Goal: Transaction & Acquisition: Purchase product/service

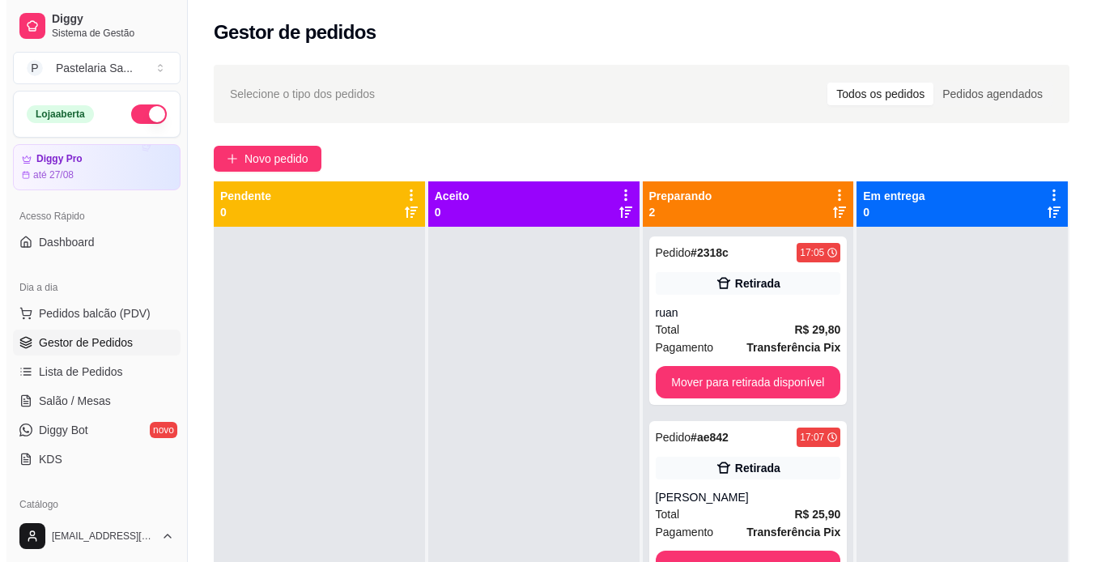
scroll to position [603, 0]
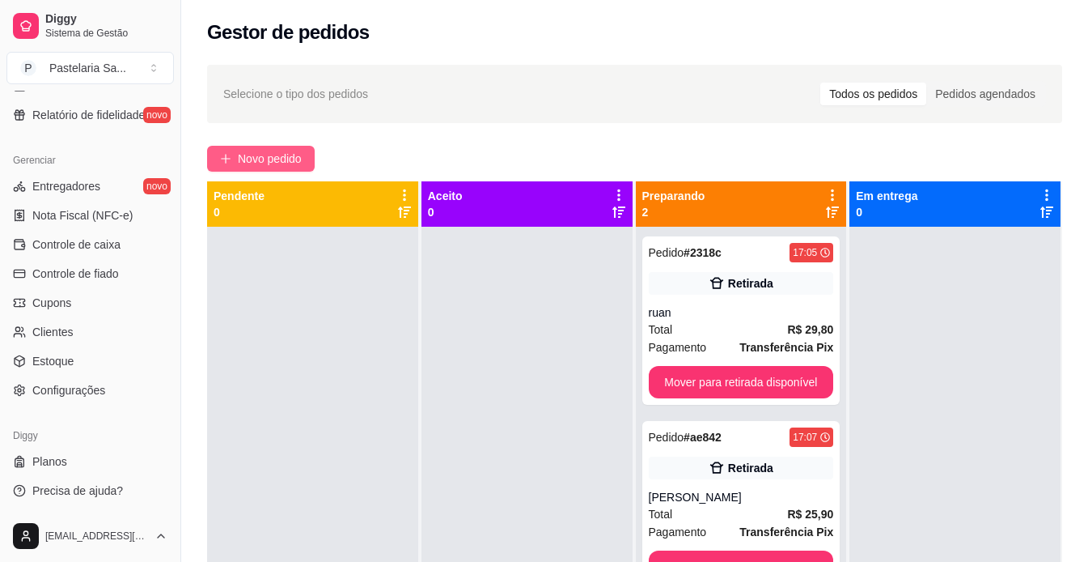
click at [287, 154] on span "Novo pedido" at bounding box center [270, 159] width 64 height 18
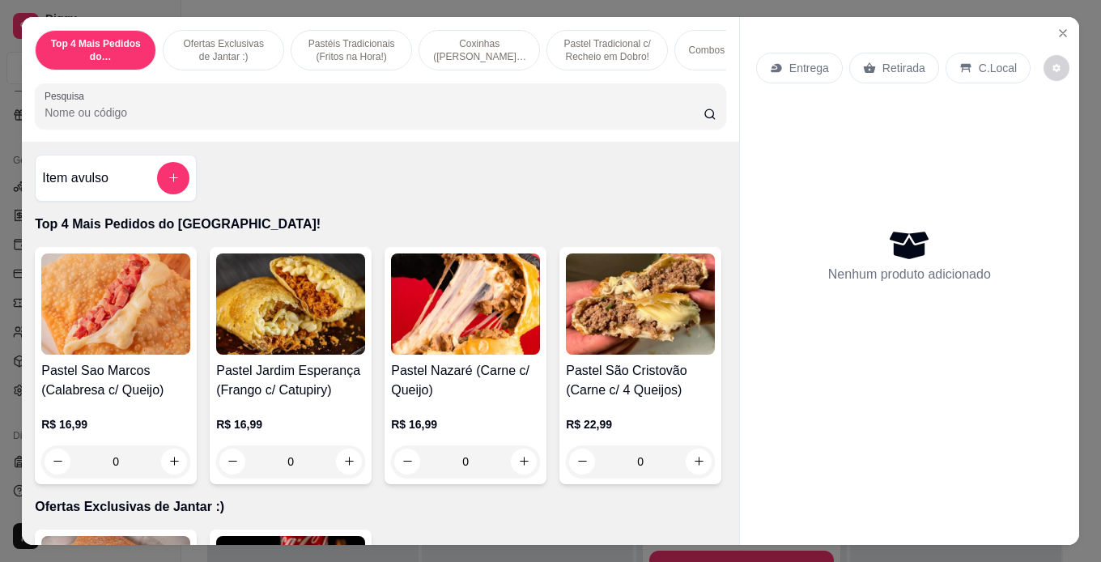
click at [351, 477] on div "0" at bounding box center [290, 461] width 149 height 32
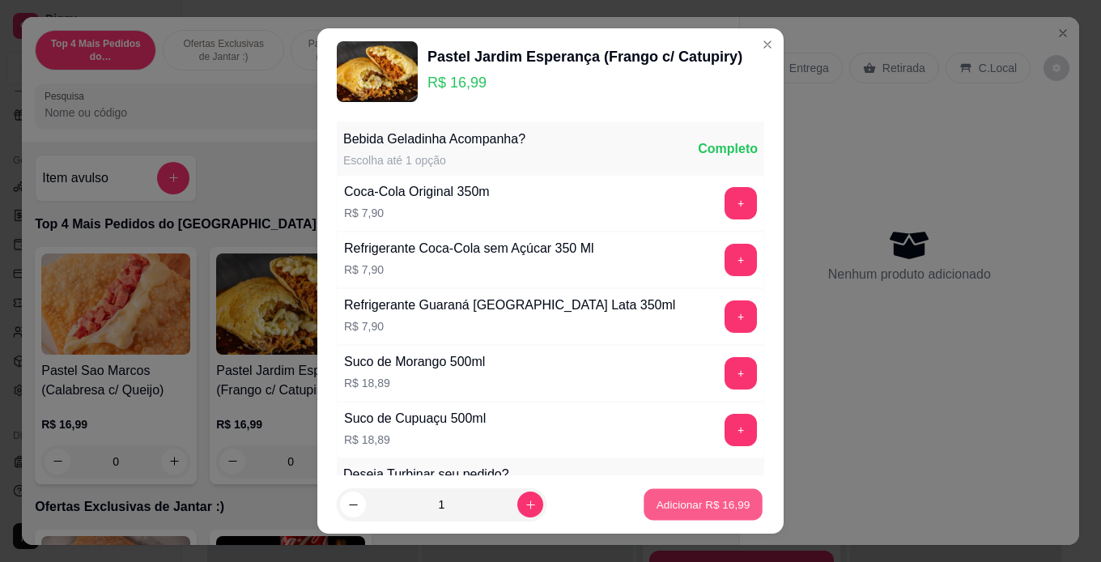
click at [690, 502] on p "Adicionar R$ 16,99" at bounding box center [703, 504] width 94 height 15
type input "1"
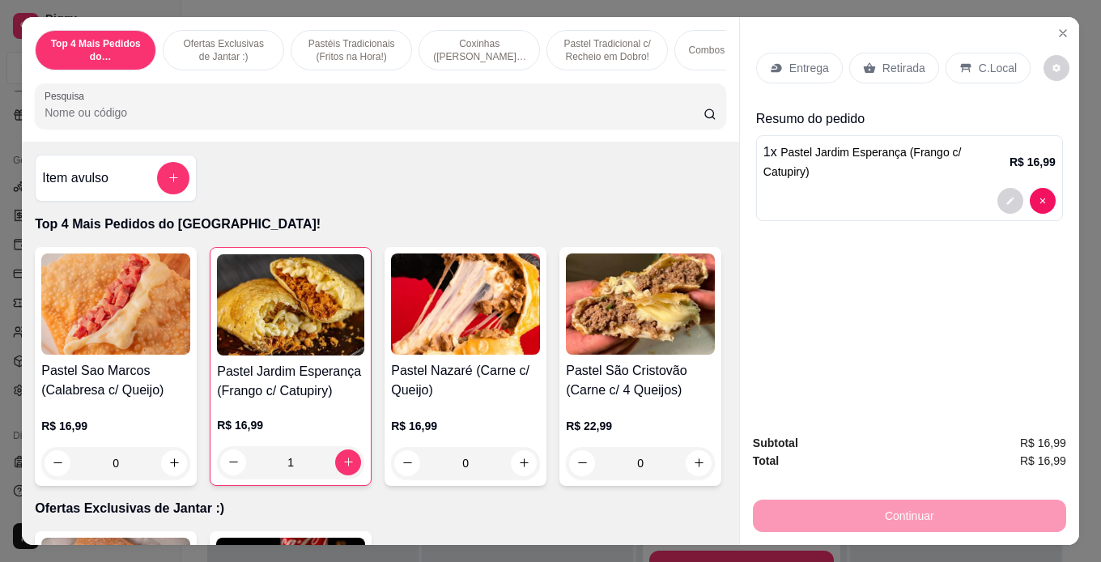
click at [882, 66] on p "Retirada" at bounding box center [903, 68] width 43 height 16
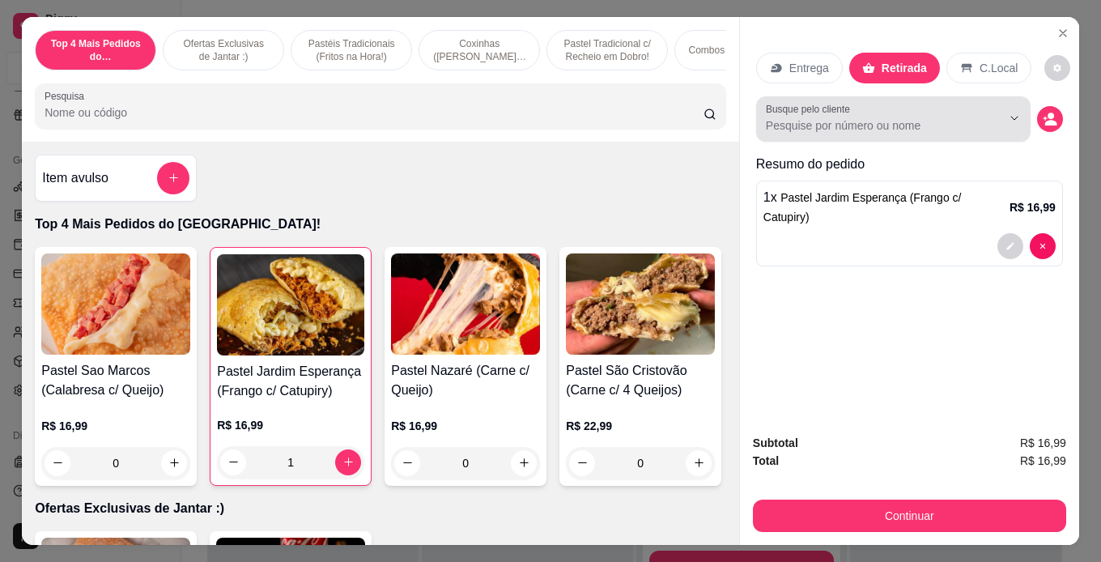
click at [927, 120] on input "Busque pelo cliente" at bounding box center [871, 125] width 210 height 16
click at [892, 103] on div at bounding box center [893, 119] width 255 height 32
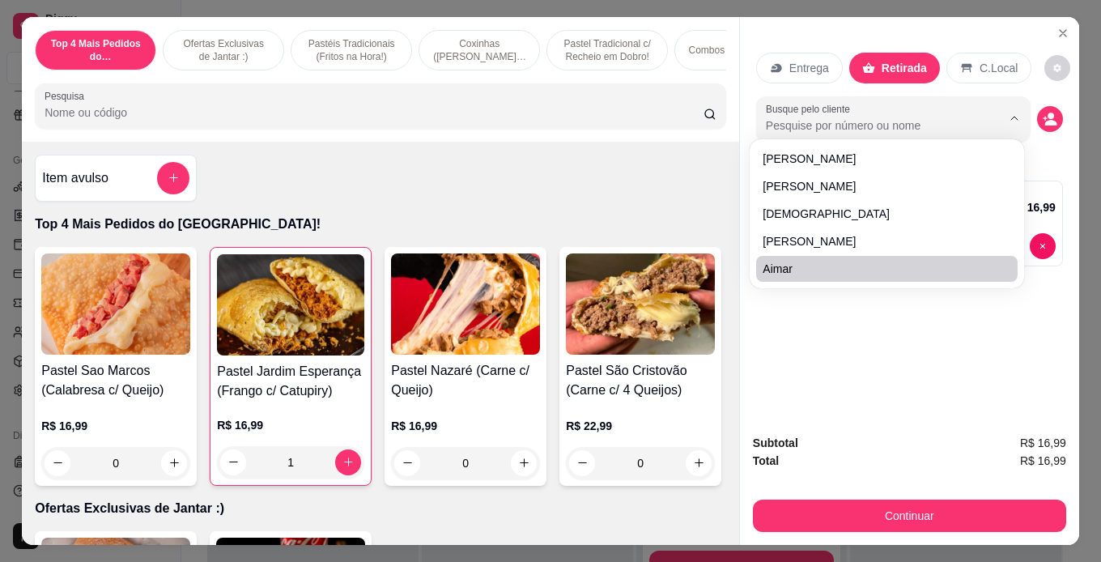
click at [926, 421] on div "Subtotal R$ 16,99 Total R$ 16,99 Continuar" at bounding box center [909, 483] width 339 height 124
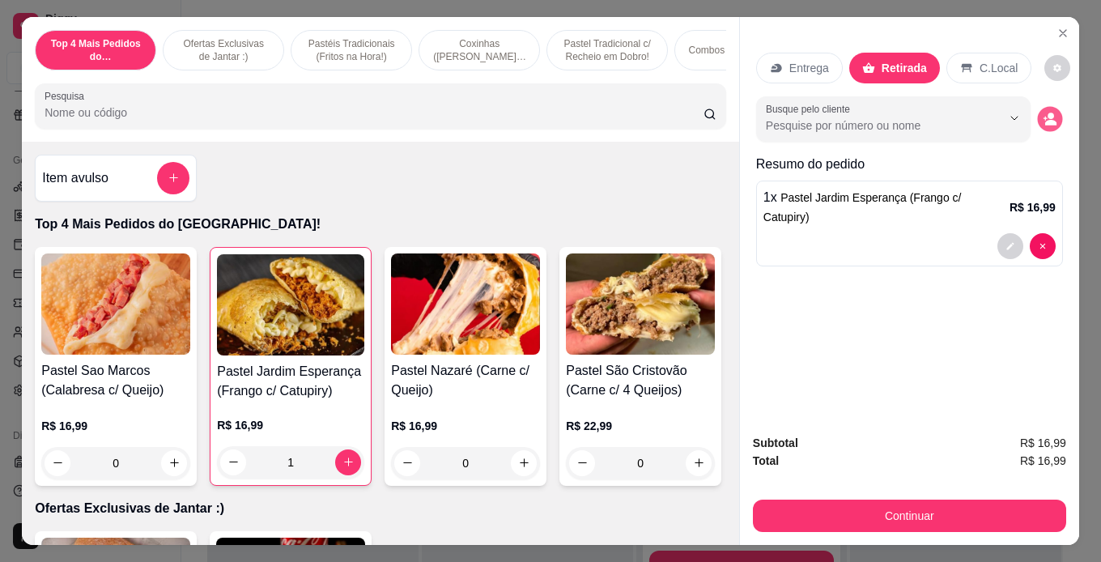
click at [1046, 106] on button "decrease-product-quantity" at bounding box center [1049, 118] width 25 height 25
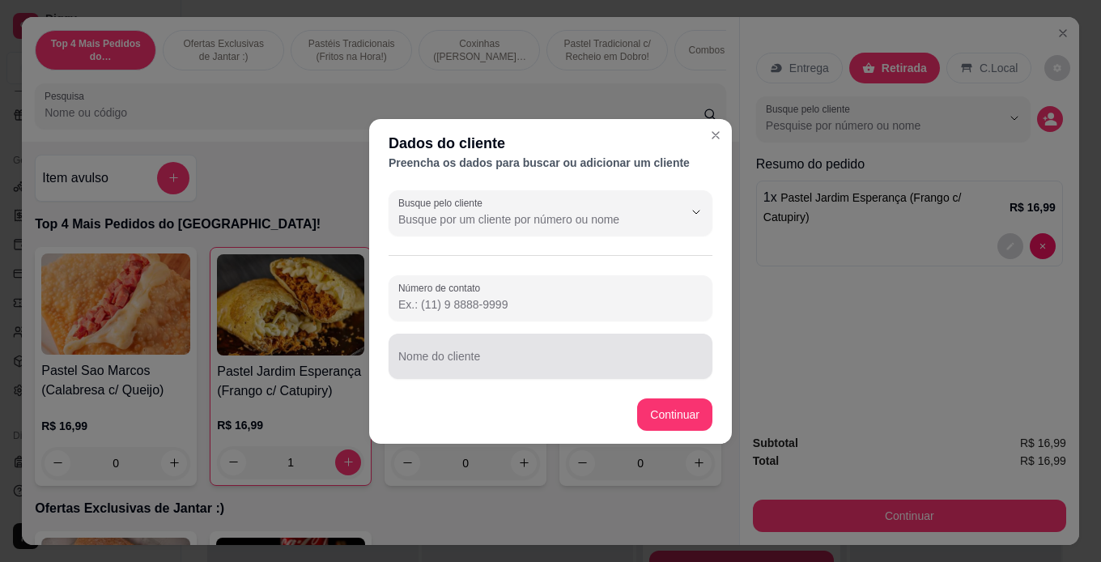
click at [699, 341] on div at bounding box center [550, 356] width 304 height 32
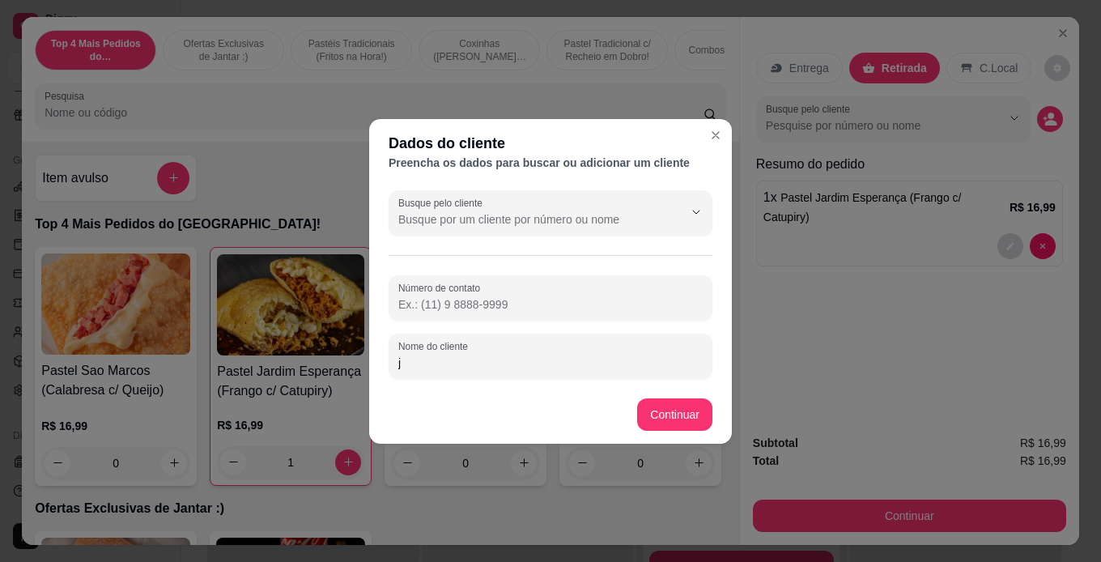
type input "ja"
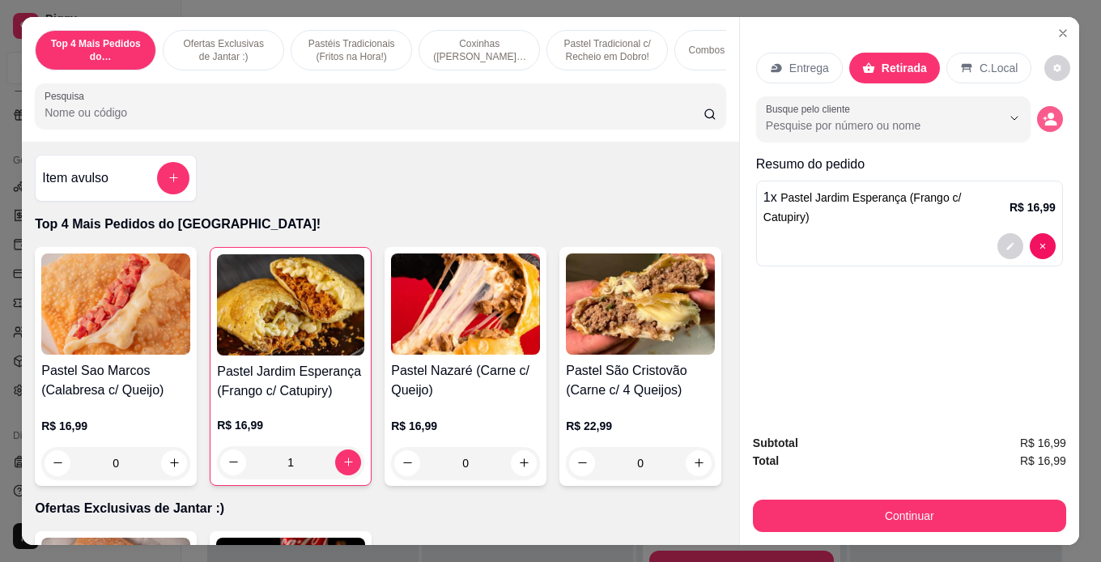
click at [1042, 106] on button "decrease-product-quantity" at bounding box center [1050, 119] width 26 height 26
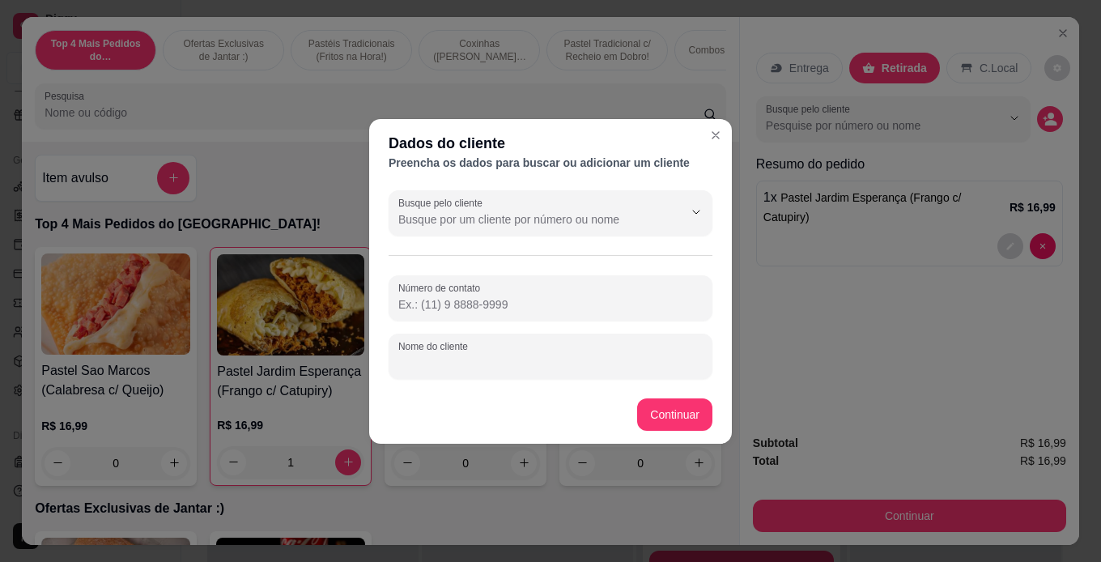
drag, startPoint x: 532, startPoint y: 357, endPoint x: 549, endPoint y: 360, distance: 17.3
click at [533, 357] on input "Nome do cliente" at bounding box center [550, 362] width 304 height 16
type input "[DEMOGRAPHIC_DATA]"
click at [645, 433] on footer "Continuar" at bounding box center [550, 414] width 363 height 58
click at [657, 397] on footer "Continuar" at bounding box center [550, 414] width 363 height 58
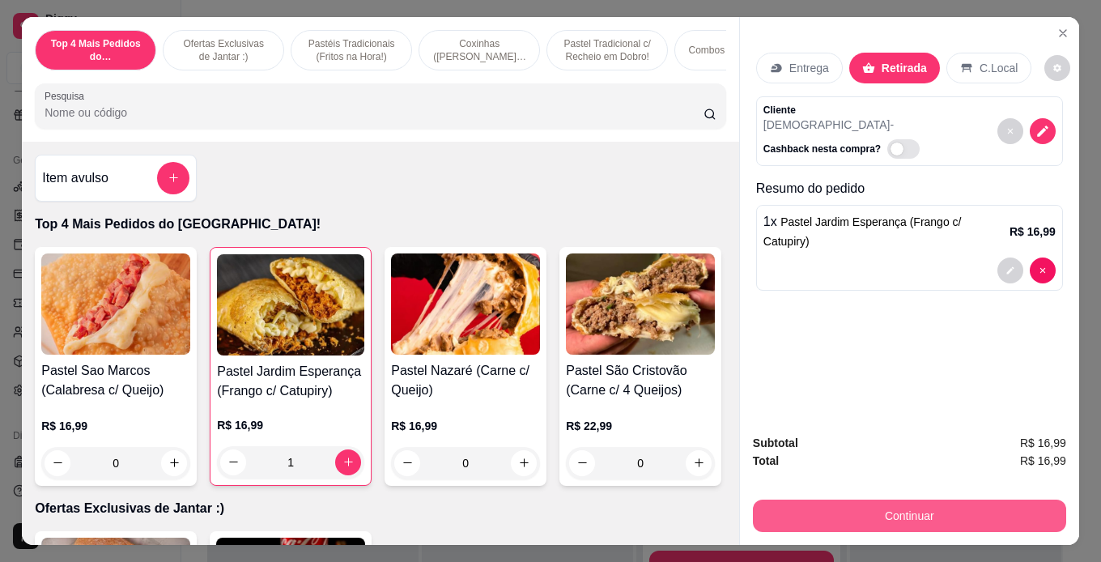
click at [936, 516] on button "Continuar" at bounding box center [909, 515] width 313 height 32
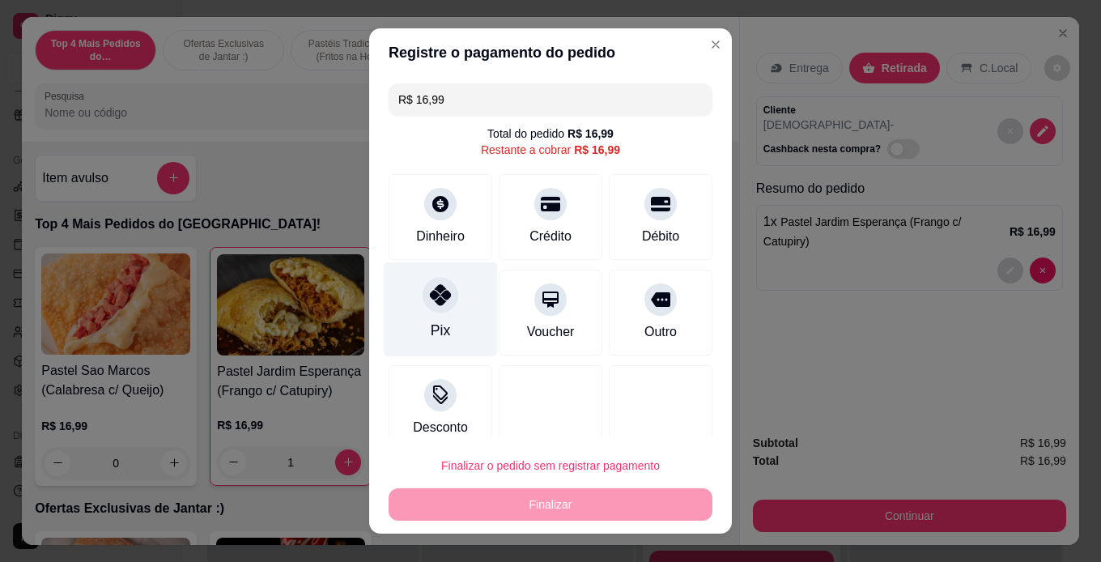
click at [464, 311] on div "Pix" at bounding box center [441, 308] width 114 height 95
type input "R$ 0,00"
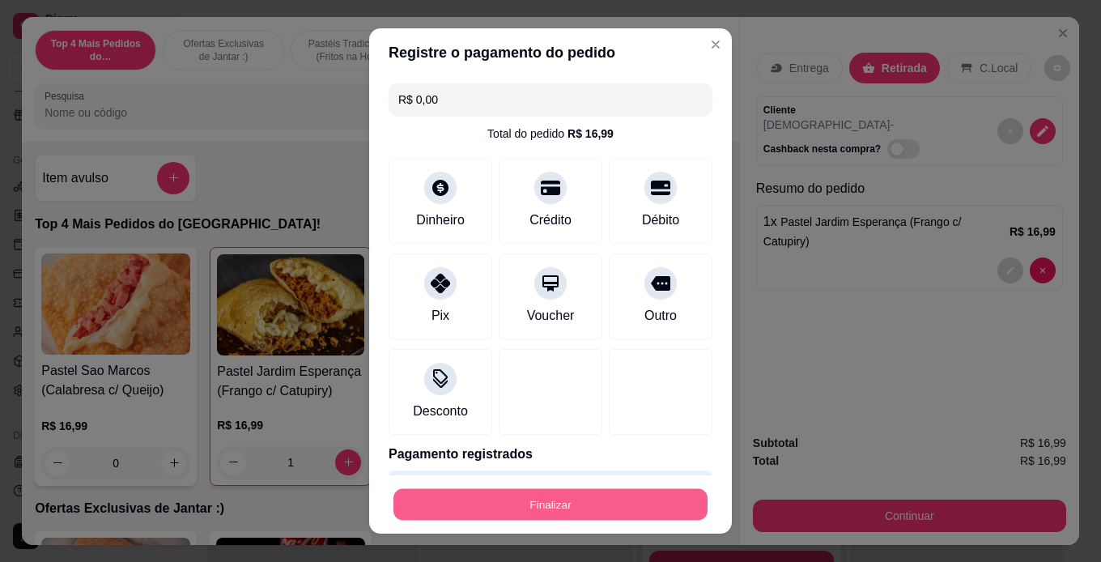
click at [537, 499] on button "Finalizar" at bounding box center [550, 505] width 314 height 32
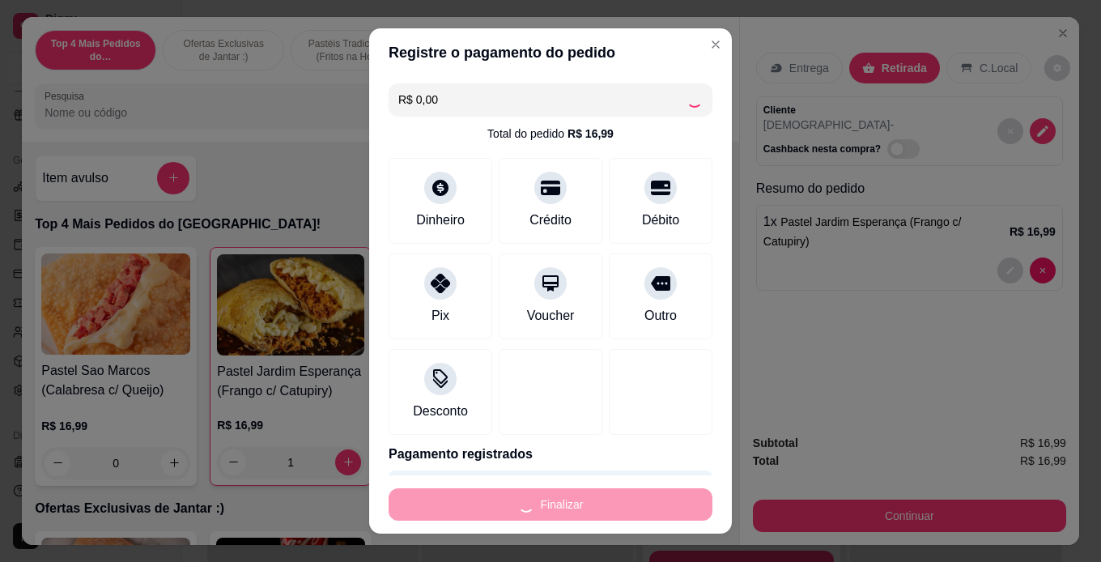
type input "0"
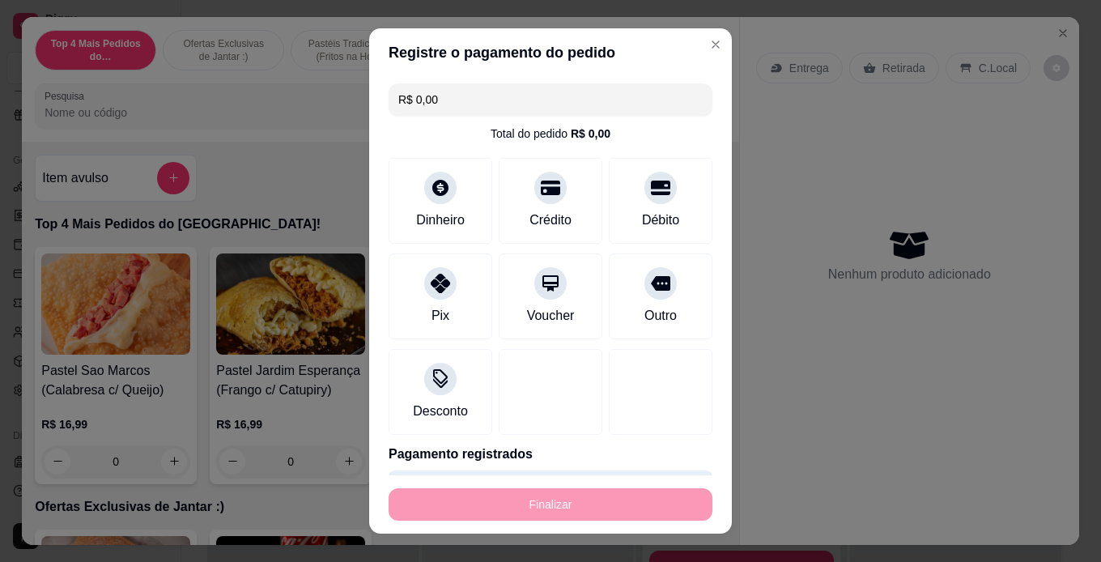
type input "-R$ 16,99"
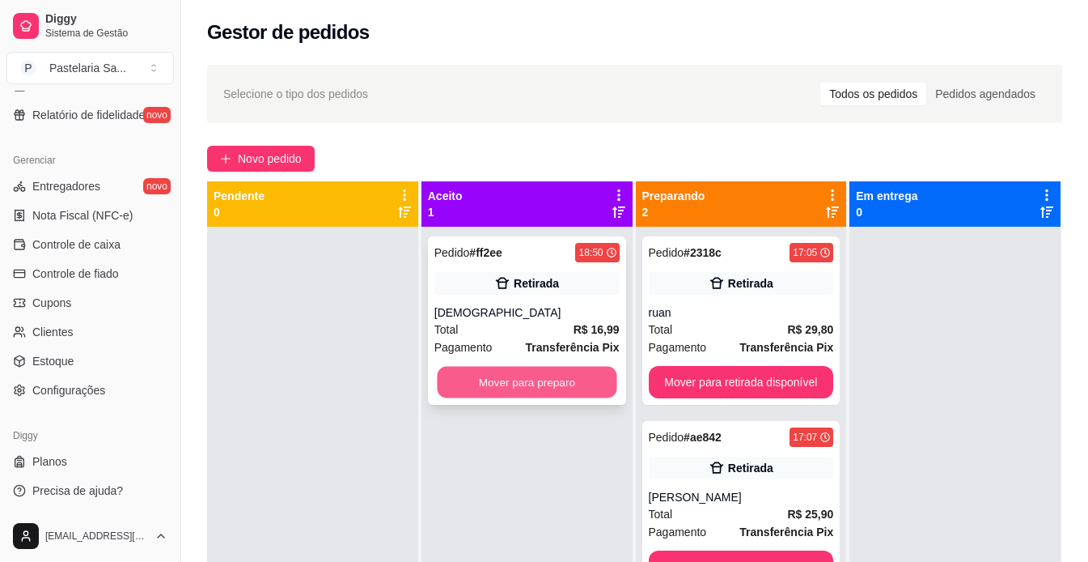
click at [528, 390] on button "Mover para preparo" at bounding box center [527, 383] width 180 height 32
